Goal: Contribute content

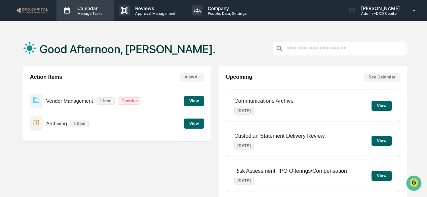
click at [81, 6] on p "Calendar" at bounding box center [89, 8] width 34 height 6
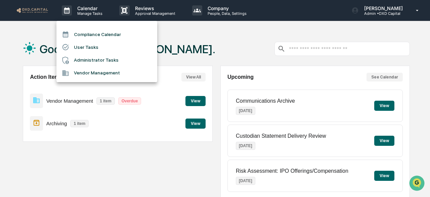
click at [206, 34] on div at bounding box center [215, 98] width 430 height 197
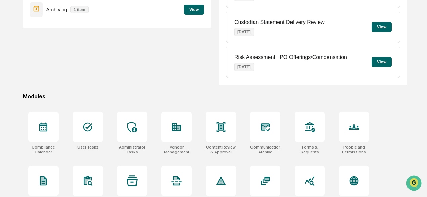
scroll to position [182, 0]
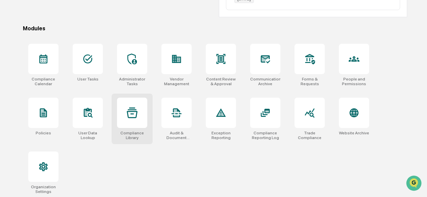
click at [132, 114] on icon at bounding box center [132, 112] width 11 height 11
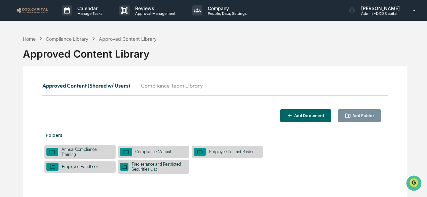
click at [156, 86] on button "Compliance Team Library" at bounding box center [172, 85] width 73 height 16
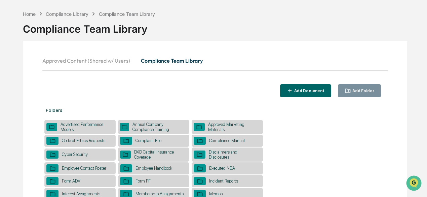
scroll to position [34, 0]
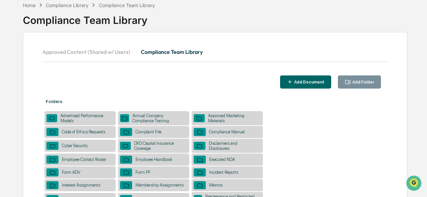
click at [211, 118] on div "Approved Marketing Materials" at bounding box center [233, 118] width 56 height 10
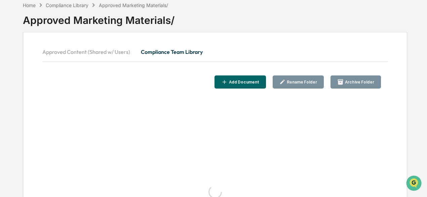
click at [252, 80] on div "Add Document" at bounding box center [244, 82] width 32 height 5
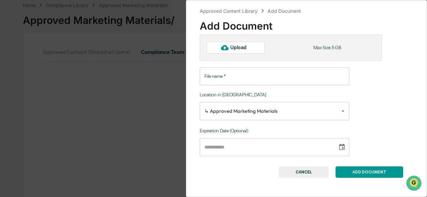
click at [232, 50] on div "Upload" at bounding box center [241, 47] width 22 height 5
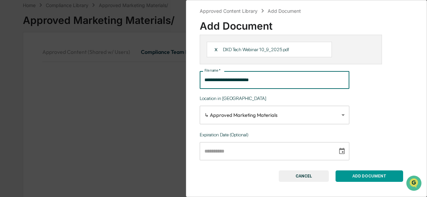
click at [276, 76] on input "**********" at bounding box center [275, 80] width 150 height 18
type input "**********"
click at [368, 178] on button "ADD DOCUMENT" at bounding box center [370, 175] width 68 height 11
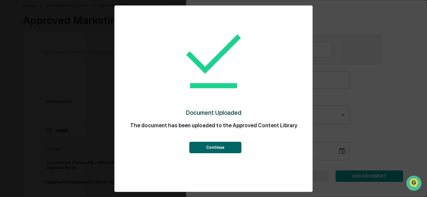
click at [238, 148] on button "Continue" at bounding box center [215, 147] width 52 height 11
